Goal: Find specific page/section: Find specific page/section

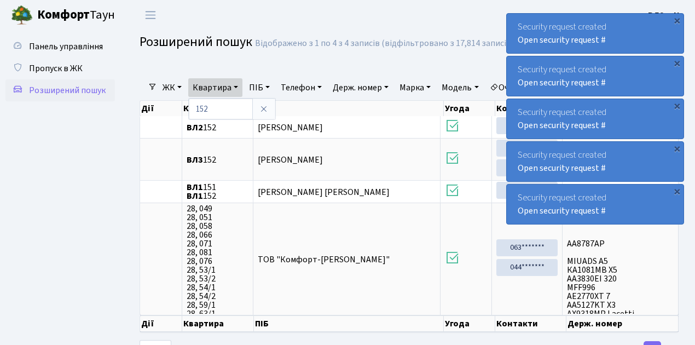
select select "25"
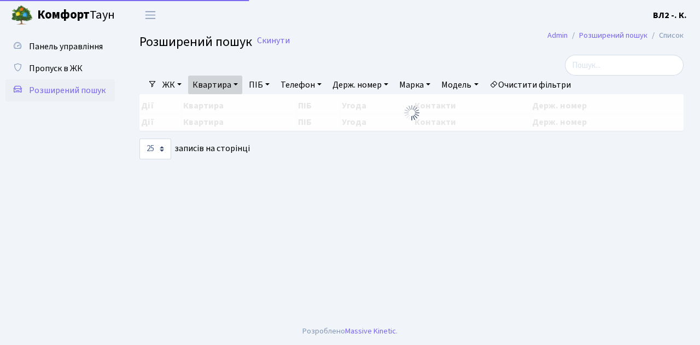
select select "25"
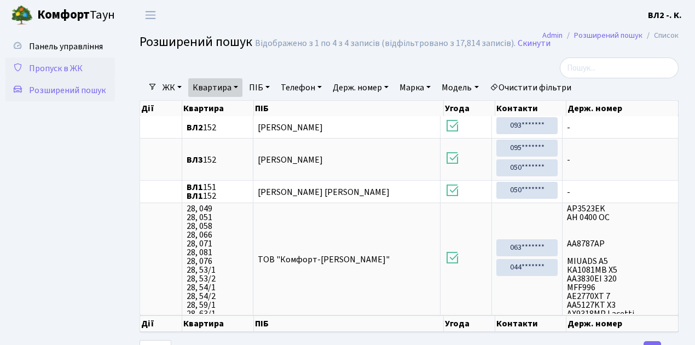
click at [57, 65] on span "Пропуск в ЖК" at bounding box center [56, 68] width 54 height 12
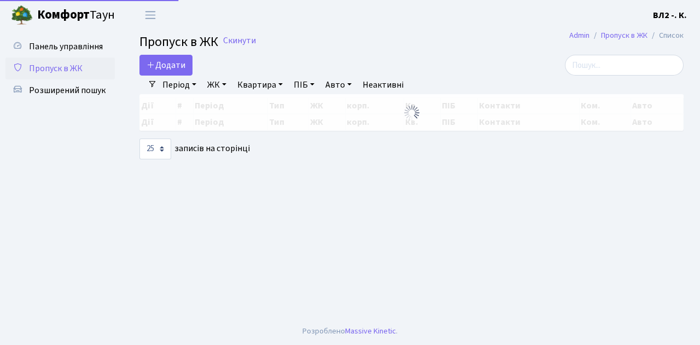
select select "25"
